Goal: Task Accomplishment & Management: Complete application form

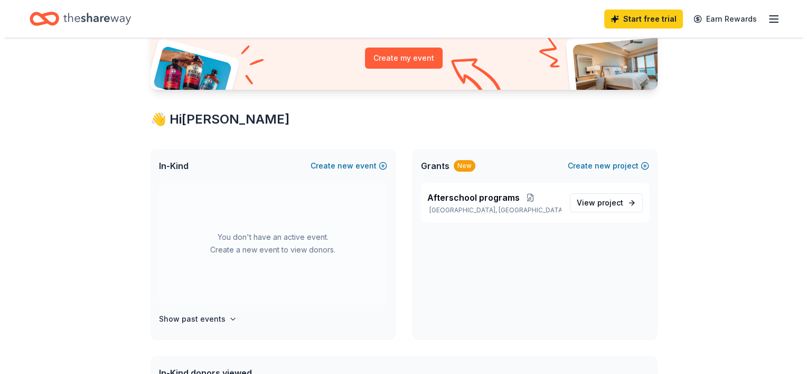
scroll to position [133, 0]
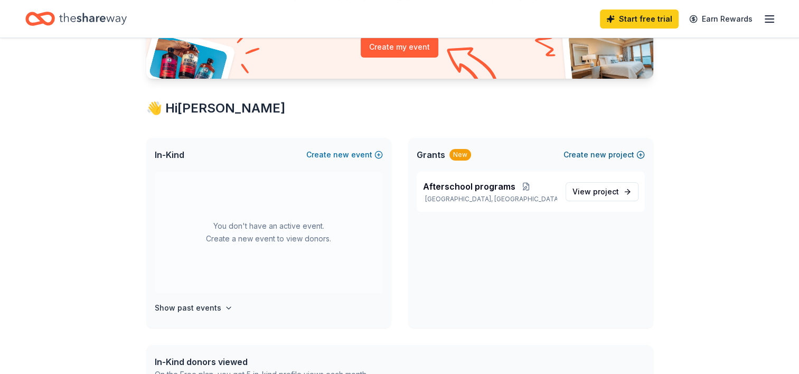
click at [618, 156] on button "Create new project" at bounding box center [604, 154] width 81 height 13
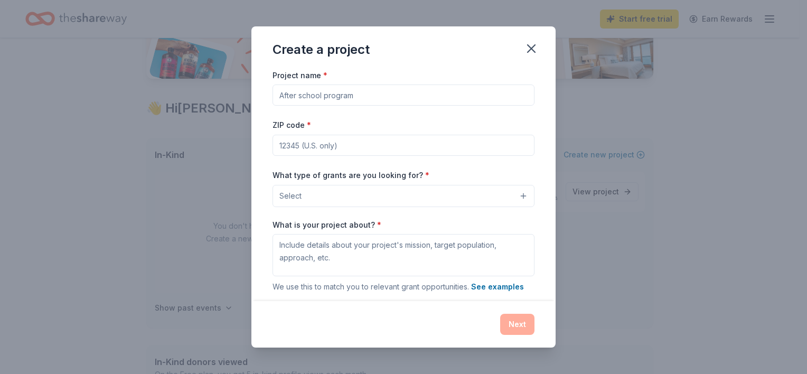
click at [465, 95] on input "Project name *" at bounding box center [404, 95] width 262 height 21
type input "Battle of the Books"
click at [413, 150] on input "ZIP code *" at bounding box center [404, 145] width 262 height 21
type input "93001"
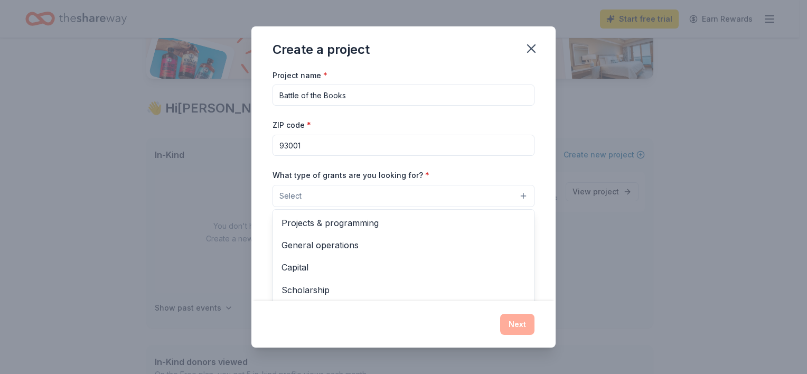
click at [380, 187] on button "Select" at bounding box center [404, 196] width 262 height 22
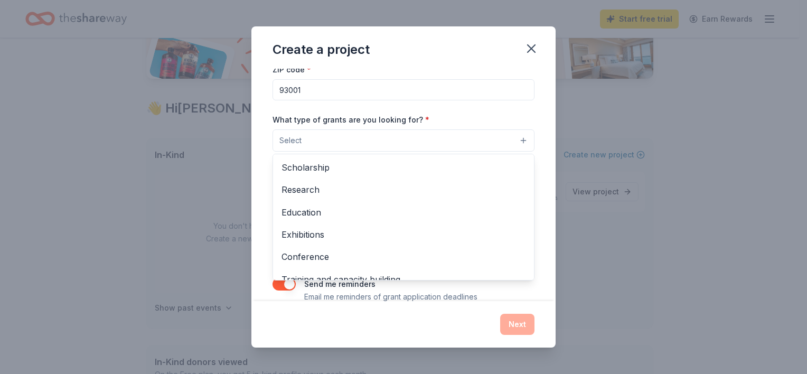
scroll to position [66, 0]
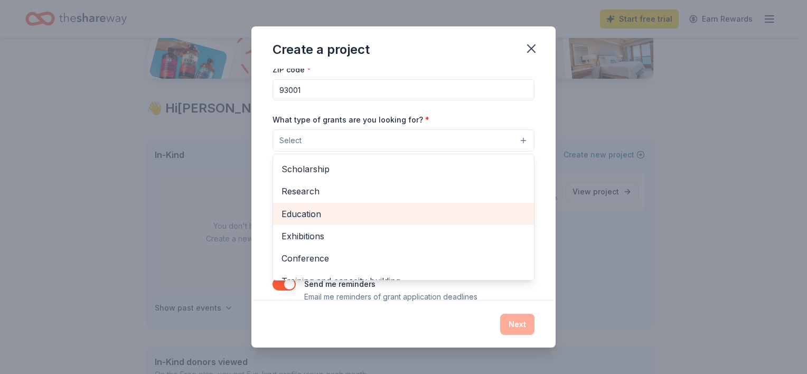
click at [347, 218] on span "Education" at bounding box center [404, 214] width 244 height 14
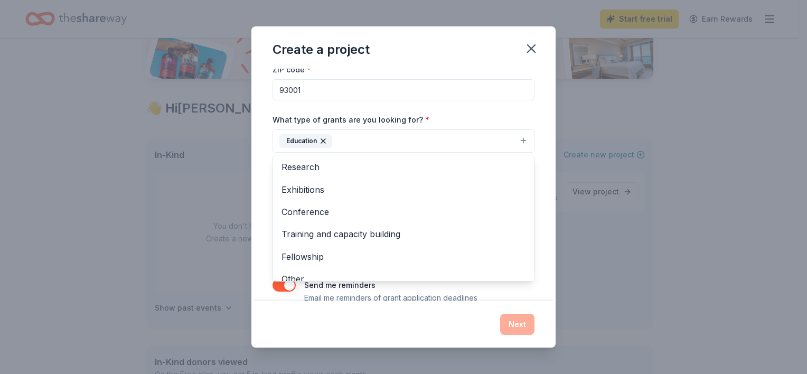
scroll to position [102, 0]
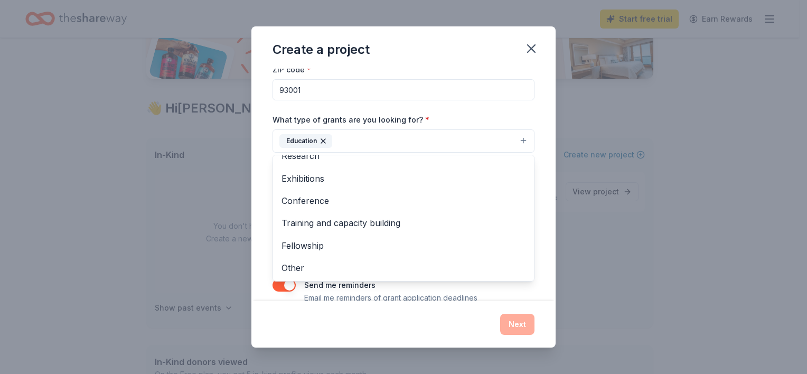
click at [538, 166] on div "Project name * Battle of the Books ZIP code * 93001 What type of grants are you…" at bounding box center [403, 185] width 304 height 232
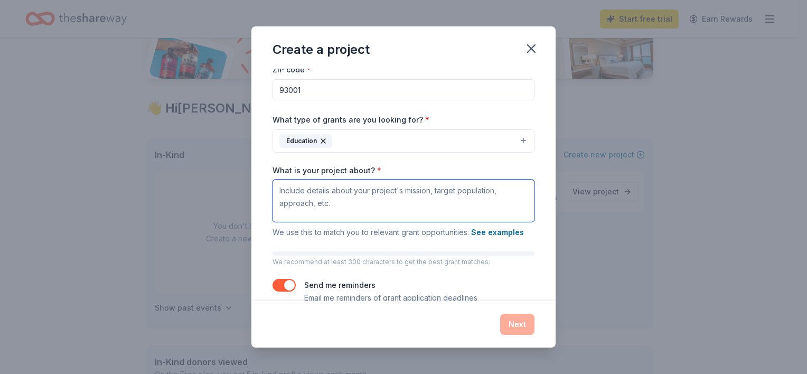
click at [497, 203] on textarea "What is your project about? *" at bounding box center [404, 201] width 262 height 42
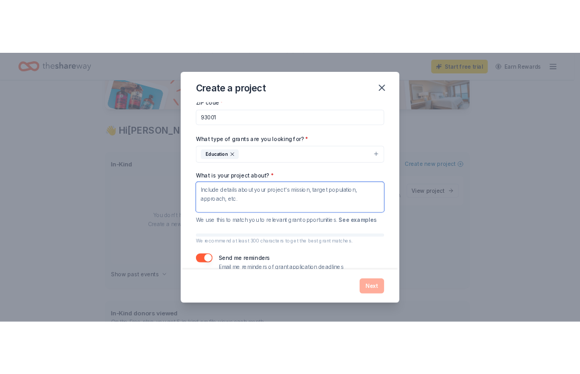
scroll to position [133, 0]
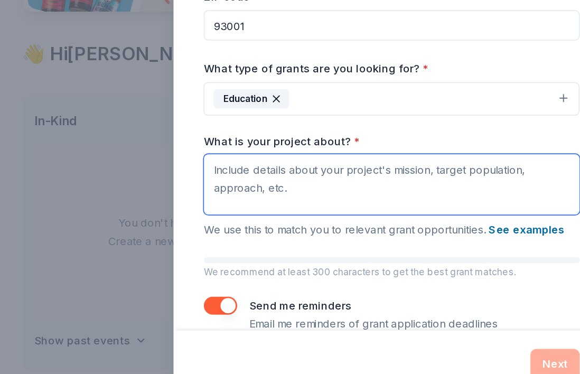
click at [219, 181] on textarea "What is your project about? *" at bounding box center [290, 199] width 262 height 42
paste textarea "Battle of the Books is a fun reading competition where students read a set list…"
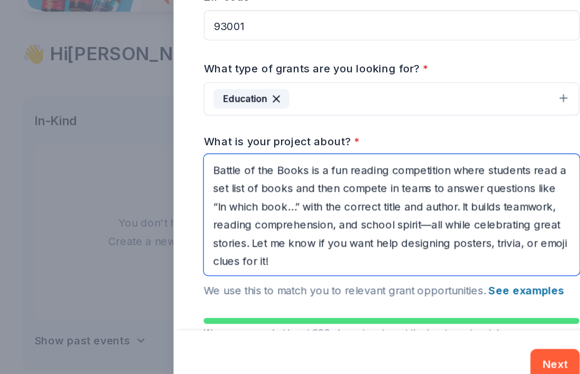
scroll to position [1, 0]
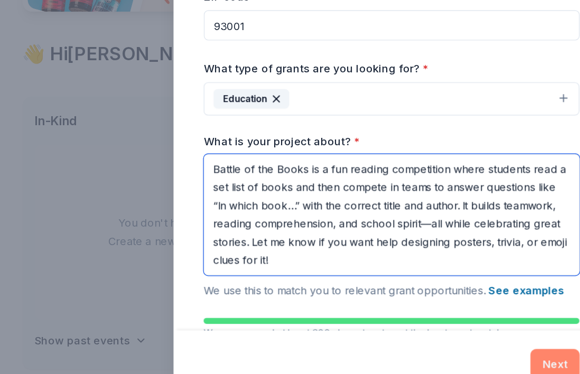
type textarea "Battle of the Books is a fun reading competition where students read a set list…"
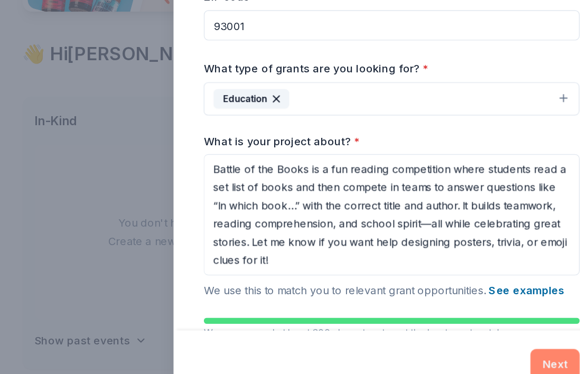
click at [405, 324] on button "Next" at bounding box center [404, 324] width 34 height 21
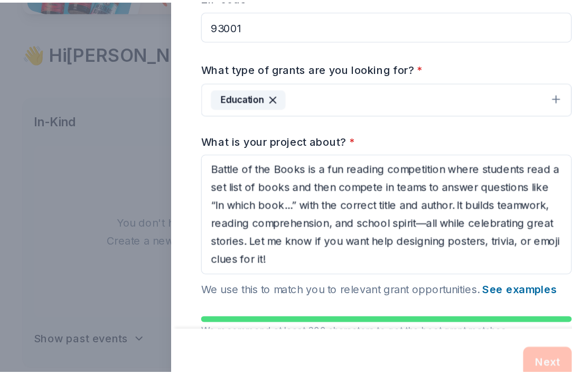
scroll to position [0, 0]
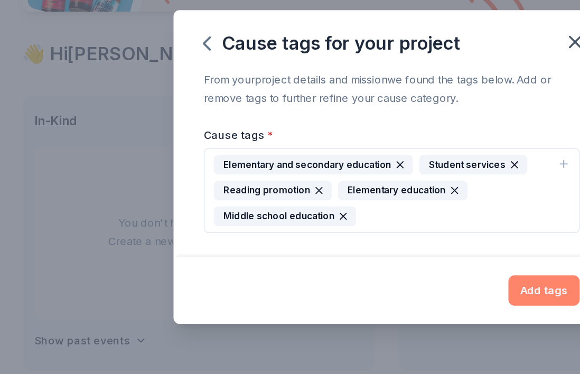
click at [392, 268] on button "Add tags" at bounding box center [396, 273] width 50 height 21
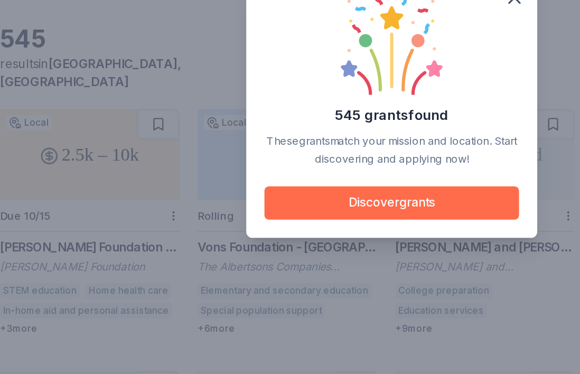
click at [315, 257] on button "Discover grants" at bounding box center [290, 254] width 178 height 23
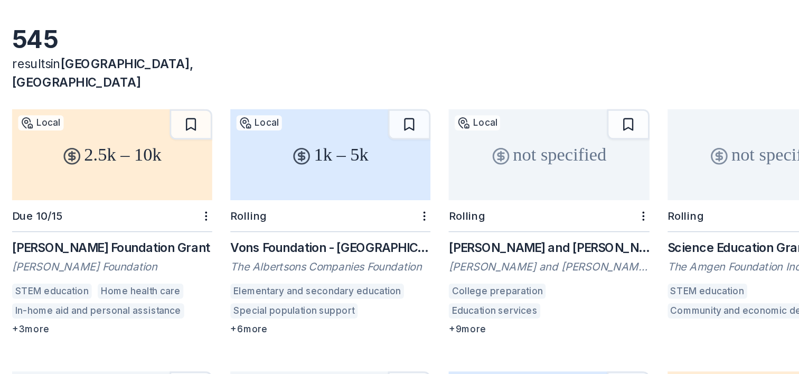
click at [259, 208] on div "1k – 5k" at bounding box center [247, 220] width 139 height 63
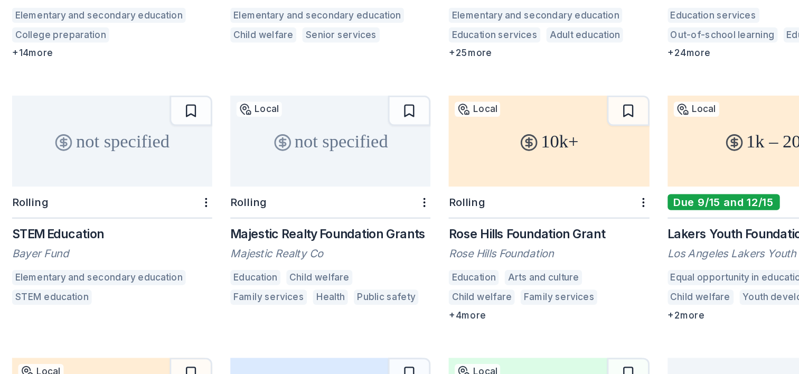
scroll to position [377, 0]
